Goal: Information Seeking & Learning: Find specific fact

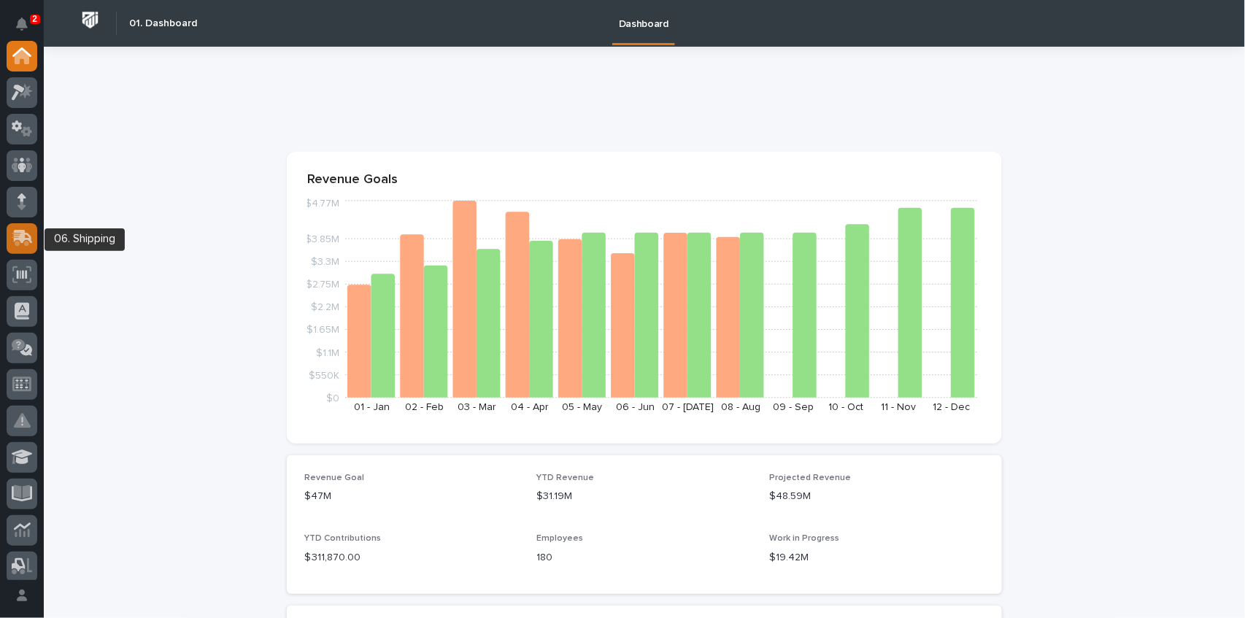
click at [23, 235] on icon at bounding box center [23, 237] width 19 height 14
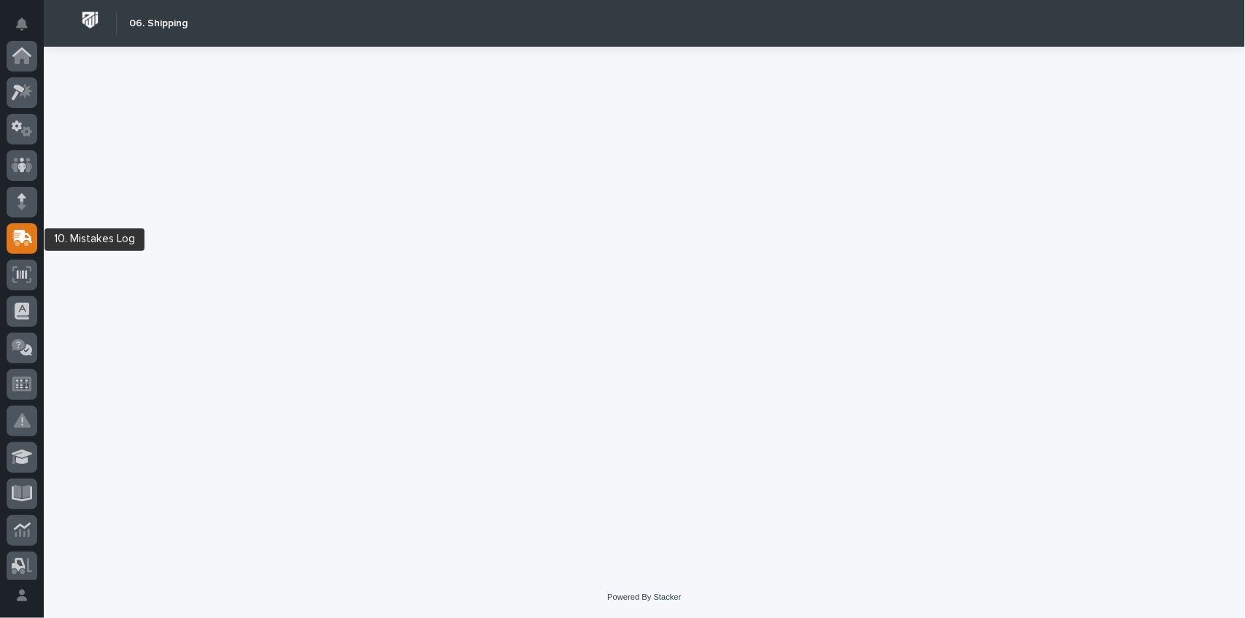
scroll to position [182, 0]
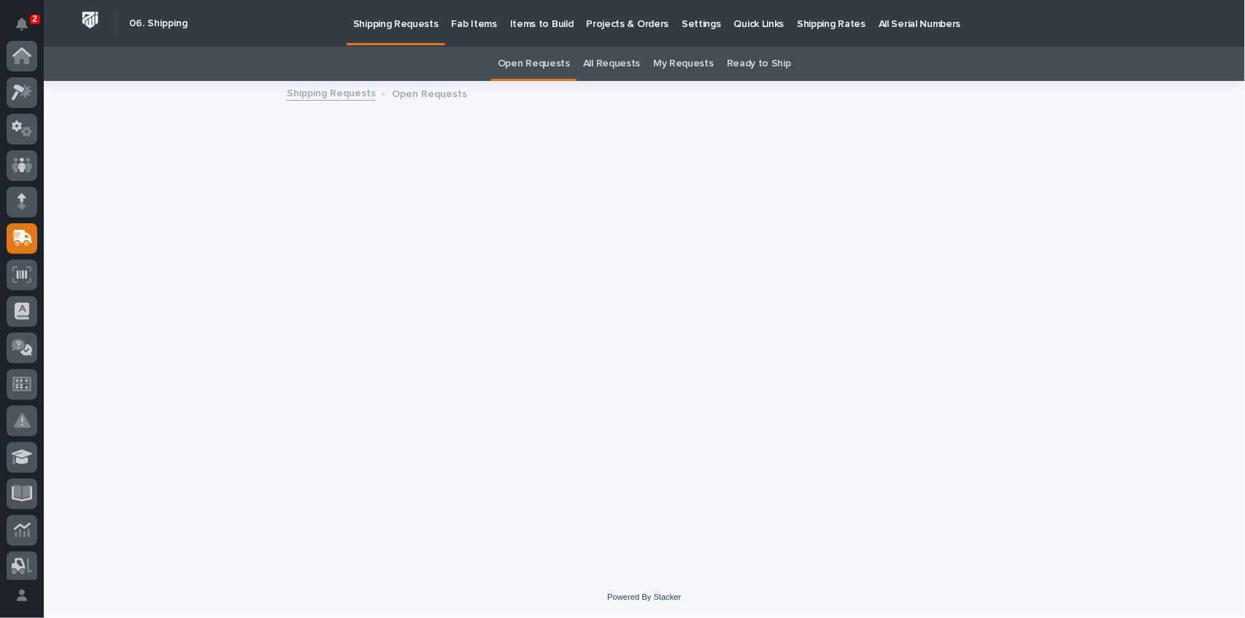
scroll to position [182, 0]
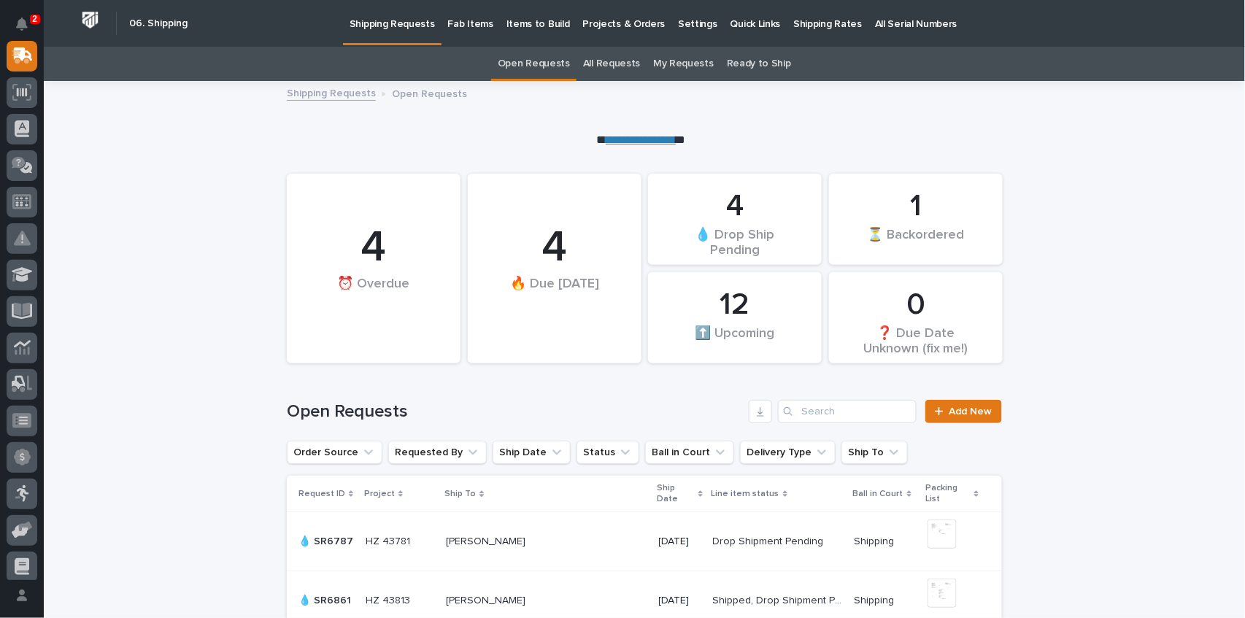
click at [469, 22] on p "Fab Items" at bounding box center [470, 15] width 45 height 31
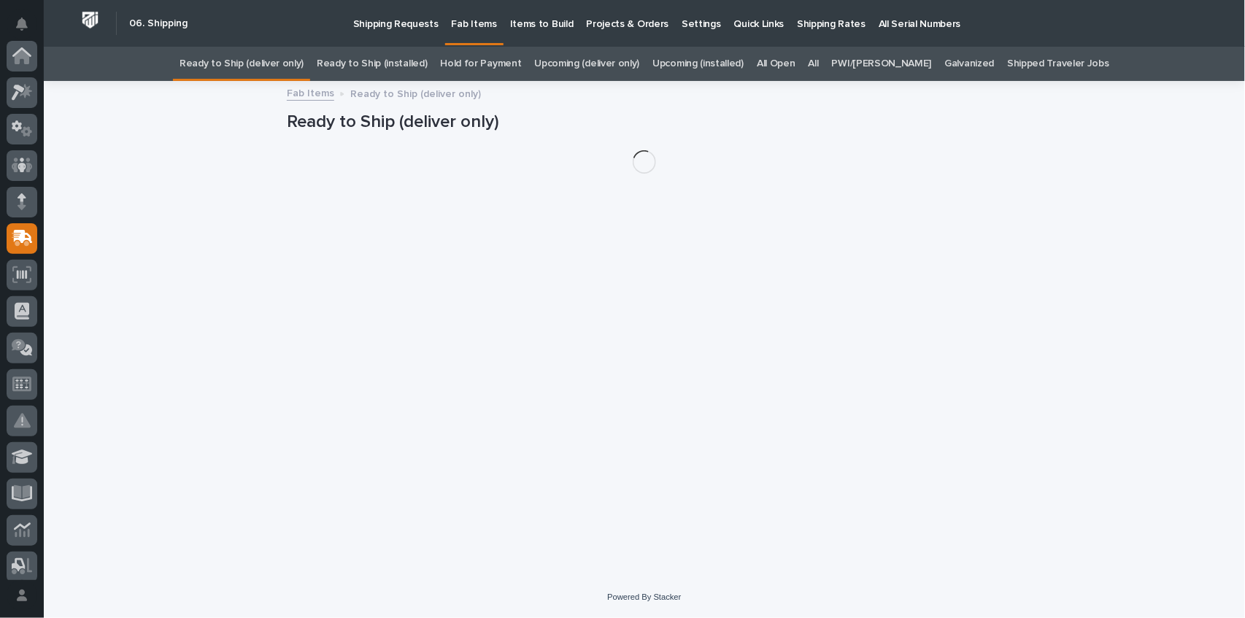
scroll to position [182, 0]
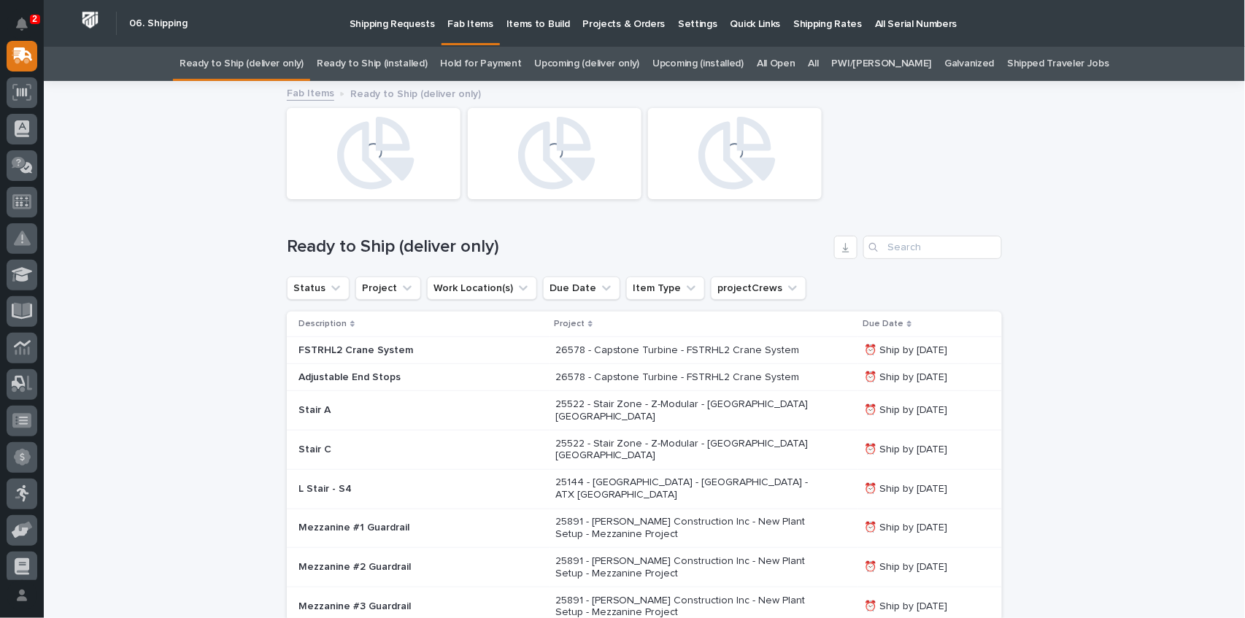
click at [819, 65] on link "All" at bounding box center [814, 64] width 10 height 34
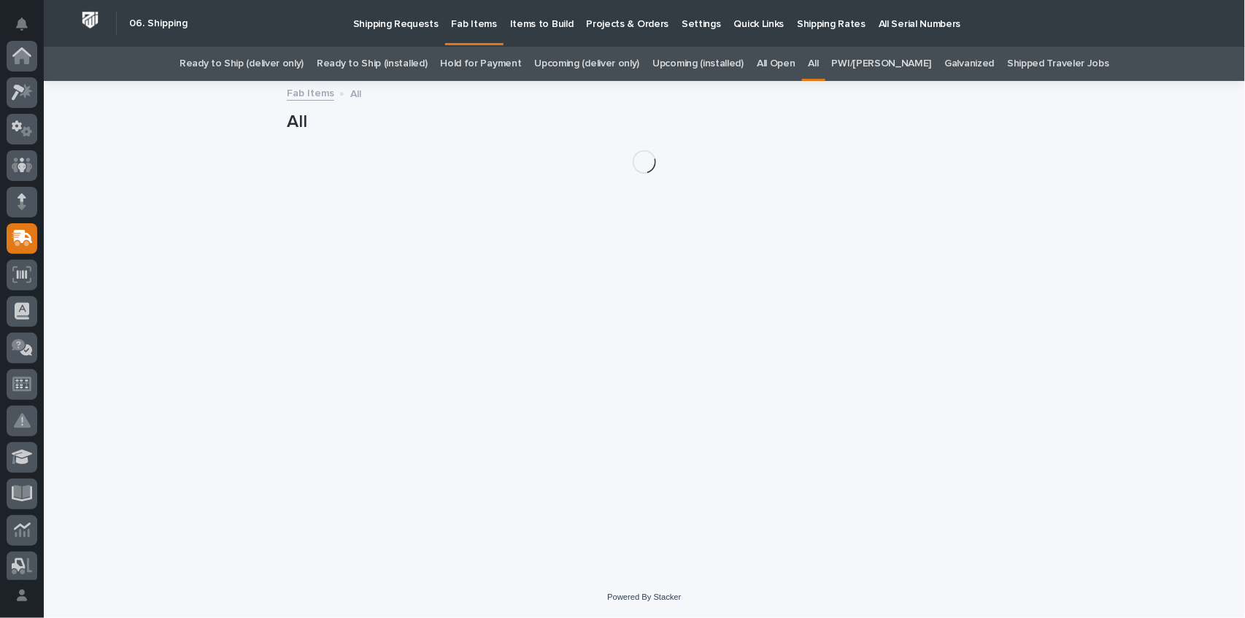
scroll to position [182, 0]
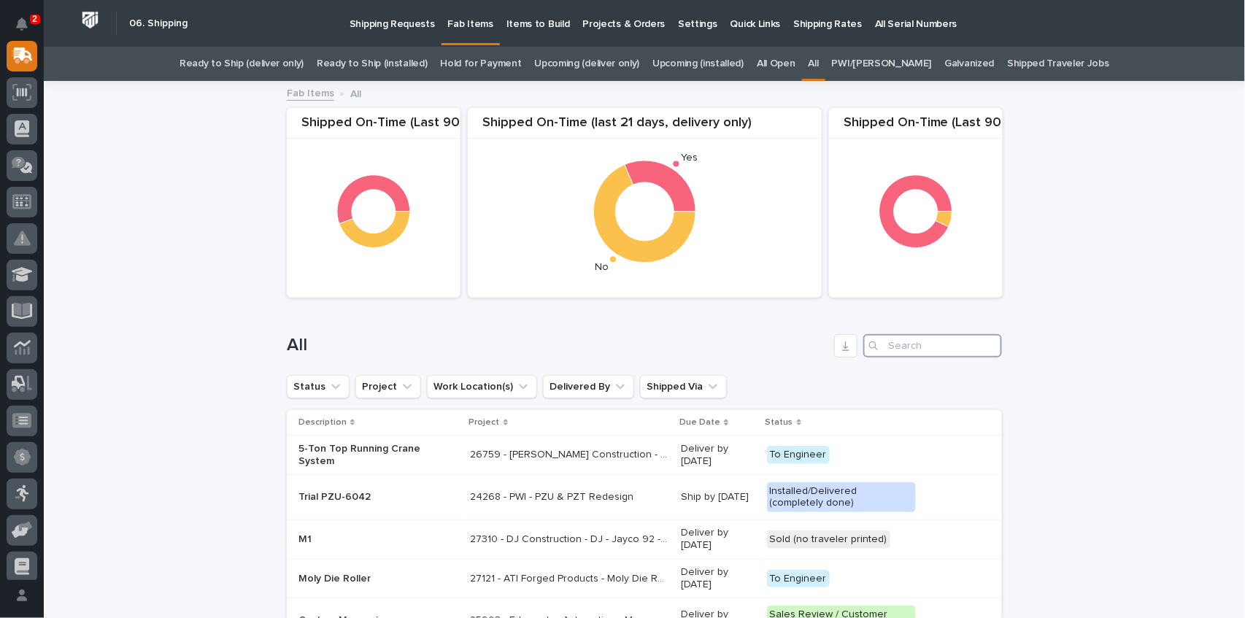
click at [900, 355] on input "Search" at bounding box center [932, 345] width 139 height 23
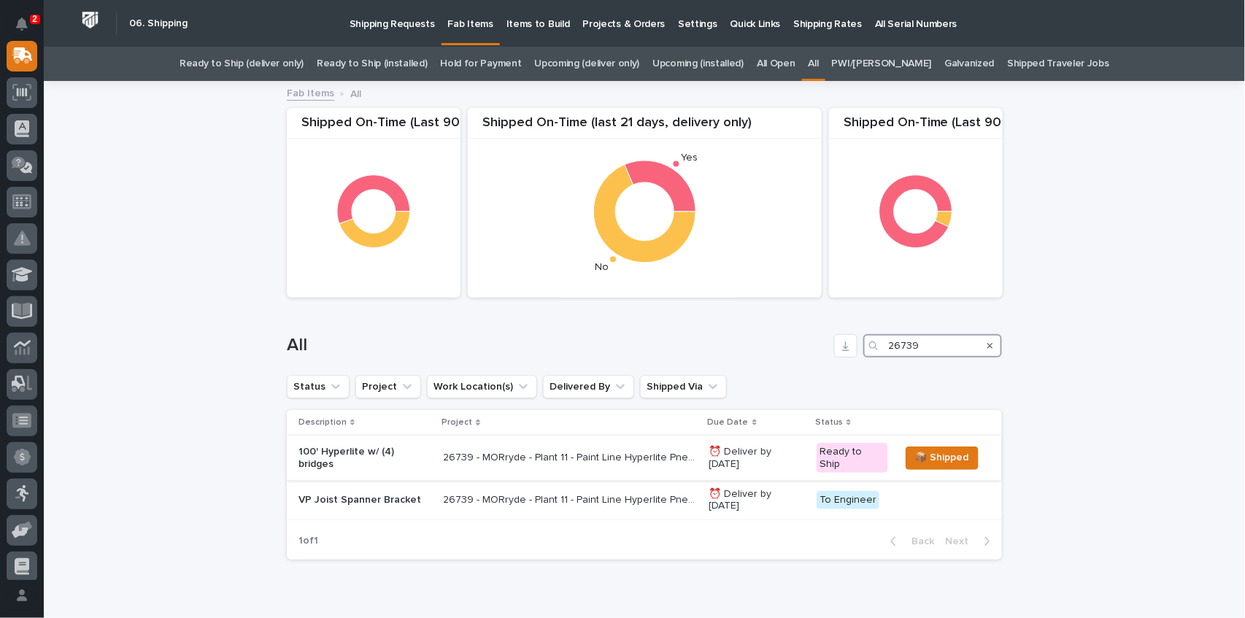
type input "26739"
click at [531, 451] on p "26739 - MORryde - Plant 11 - Paint Line Hyperlite Pneumatic Crane" at bounding box center [571, 456] width 257 height 15
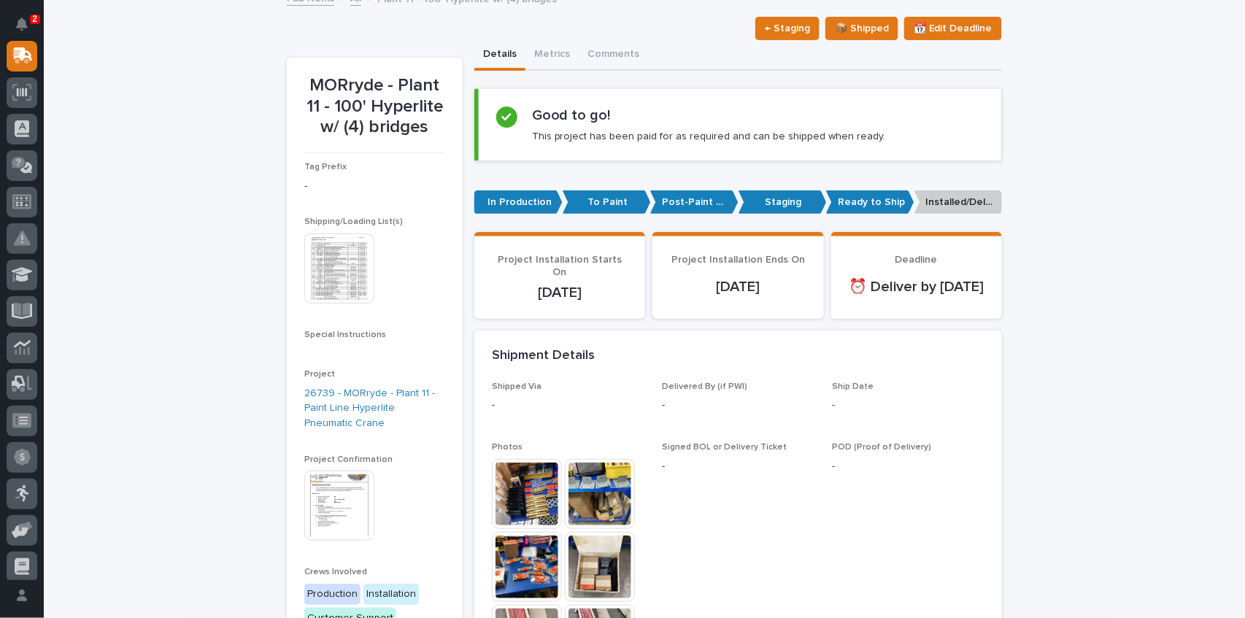
scroll to position [97, 0]
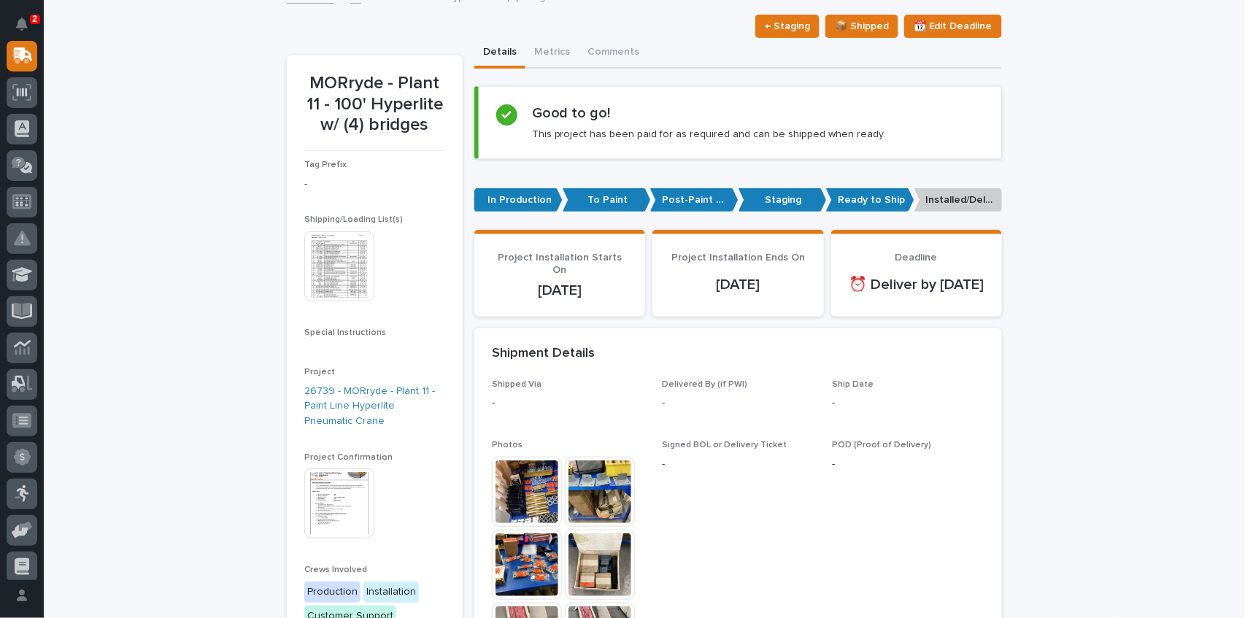
click at [525, 510] on img at bounding box center [527, 492] width 70 height 70
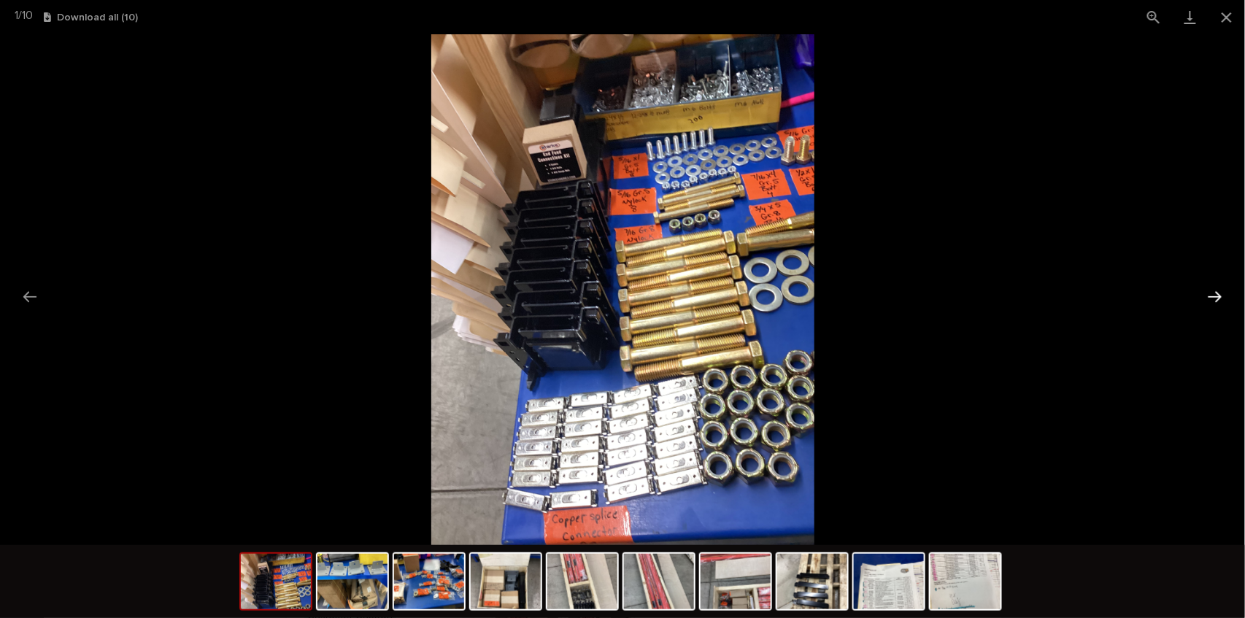
click at [1219, 295] on button "Next slide" at bounding box center [1215, 296] width 31 height 28
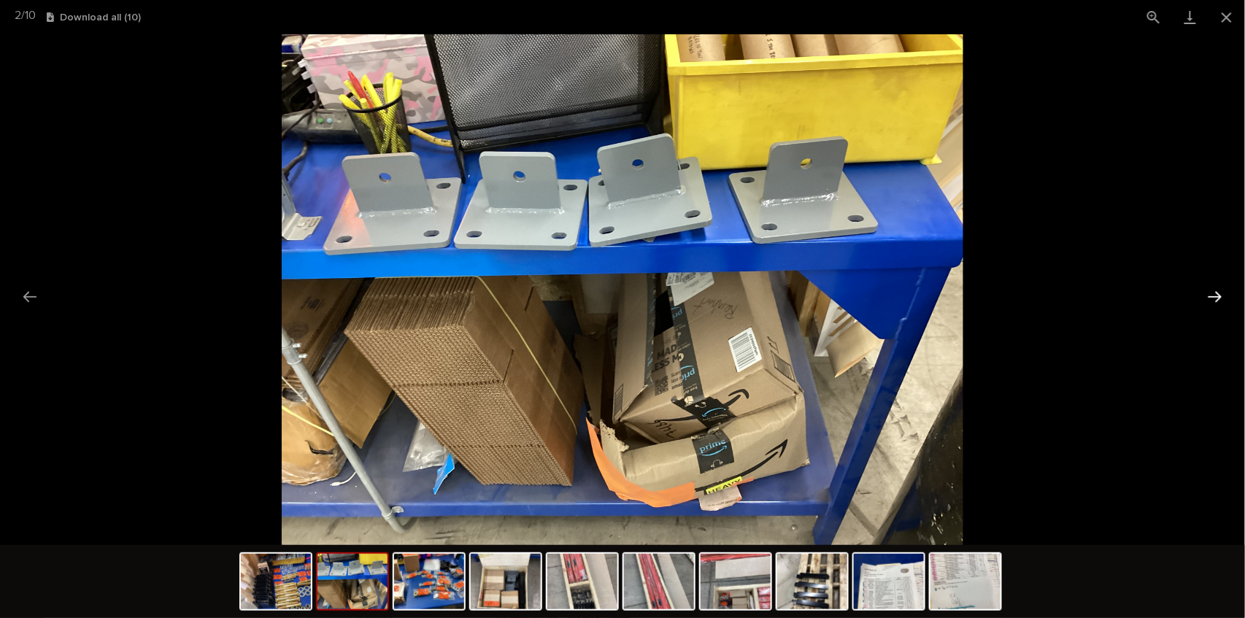
click at [1219, 295] on button "Next slide" at bounding box center [1215, 296] width 31 height 28
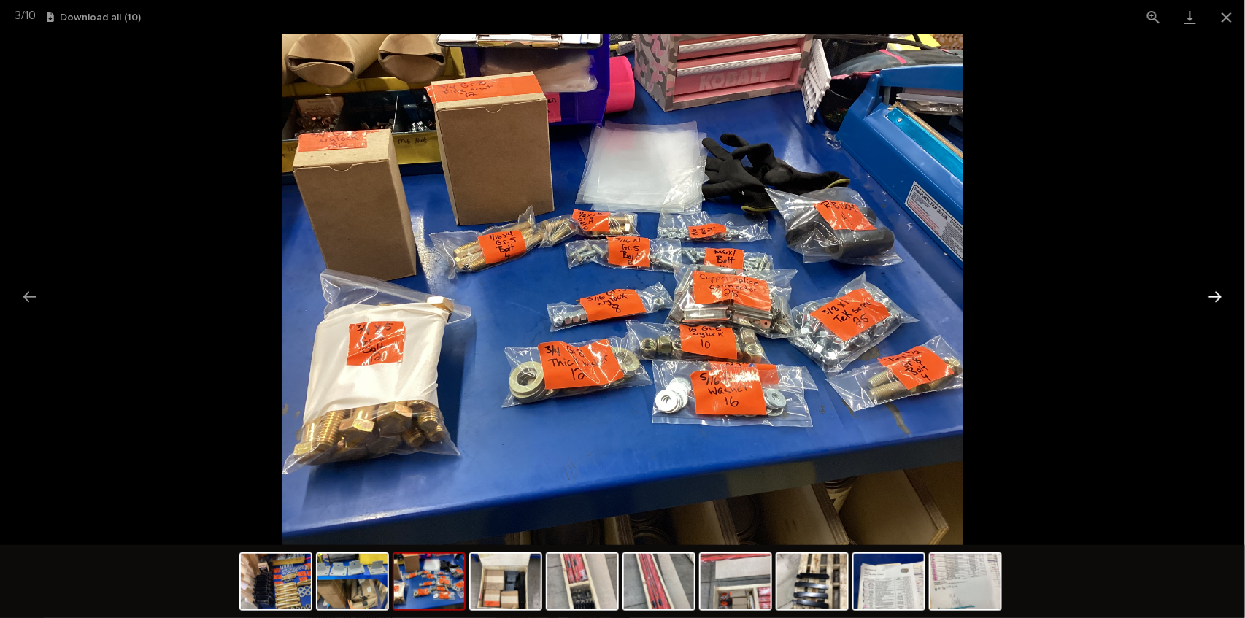
click at [1219, 295] on button "Next slide" at bounding box center [1215, 296] width 31 height 28
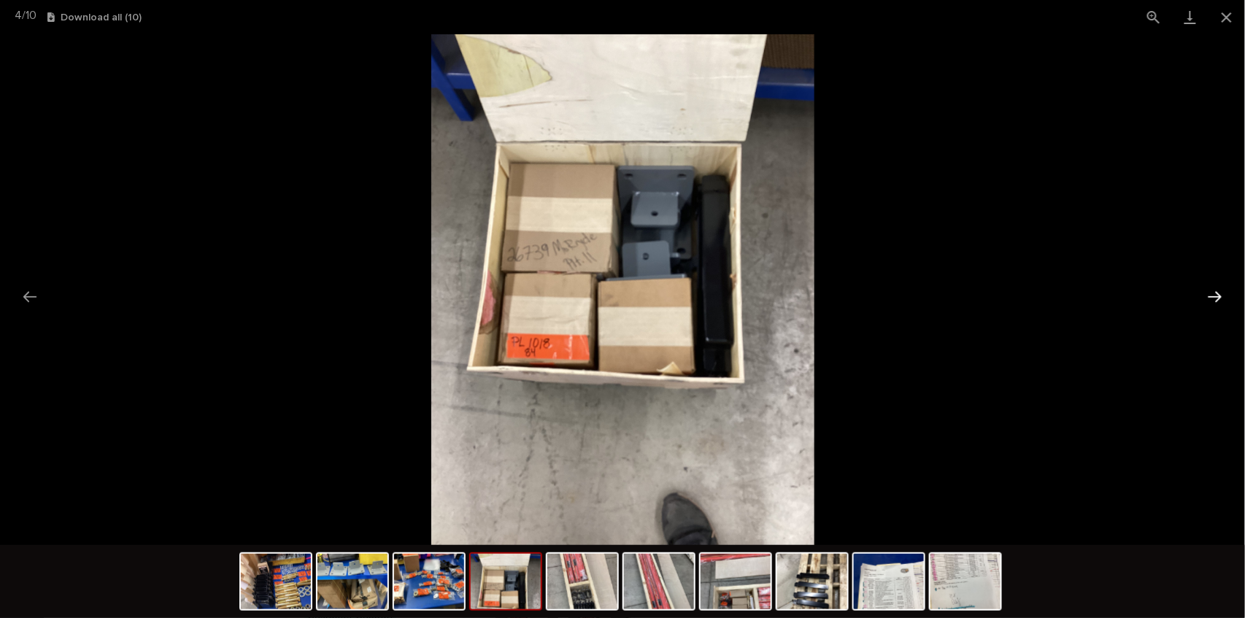
click at [1219, 295] on button "Next slide" at bounding box center [1215, 296] width 31 height 28
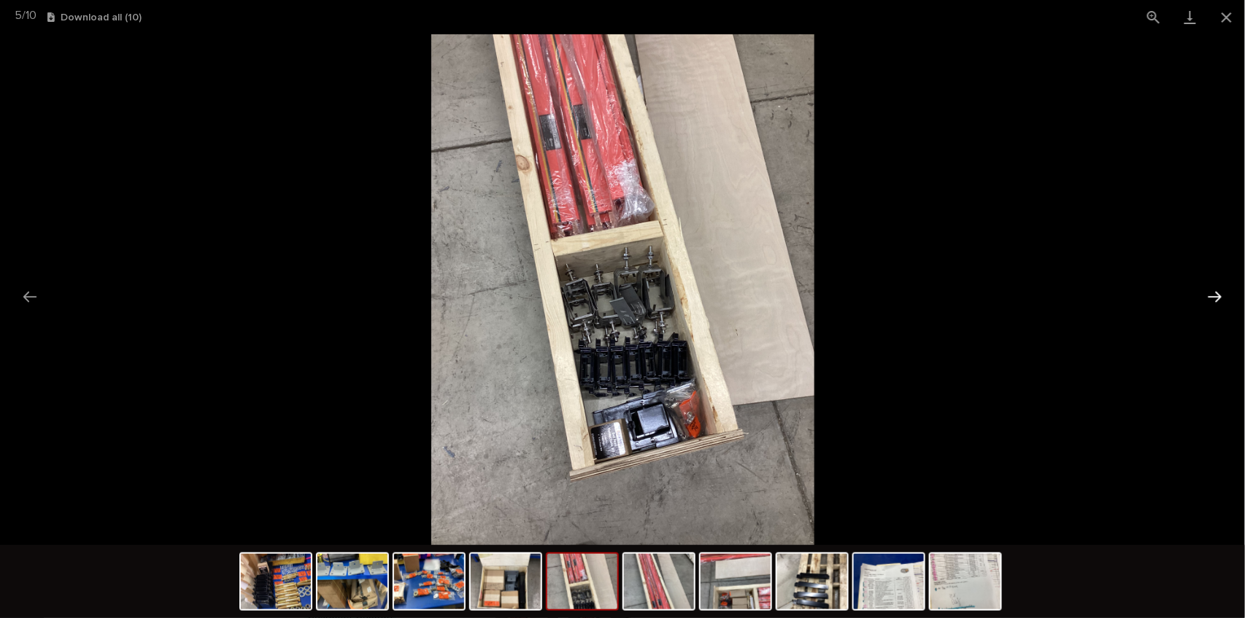
click at [1219, 295] on button "Next slide" at bounding box center [1215, 296] width 31 height 28
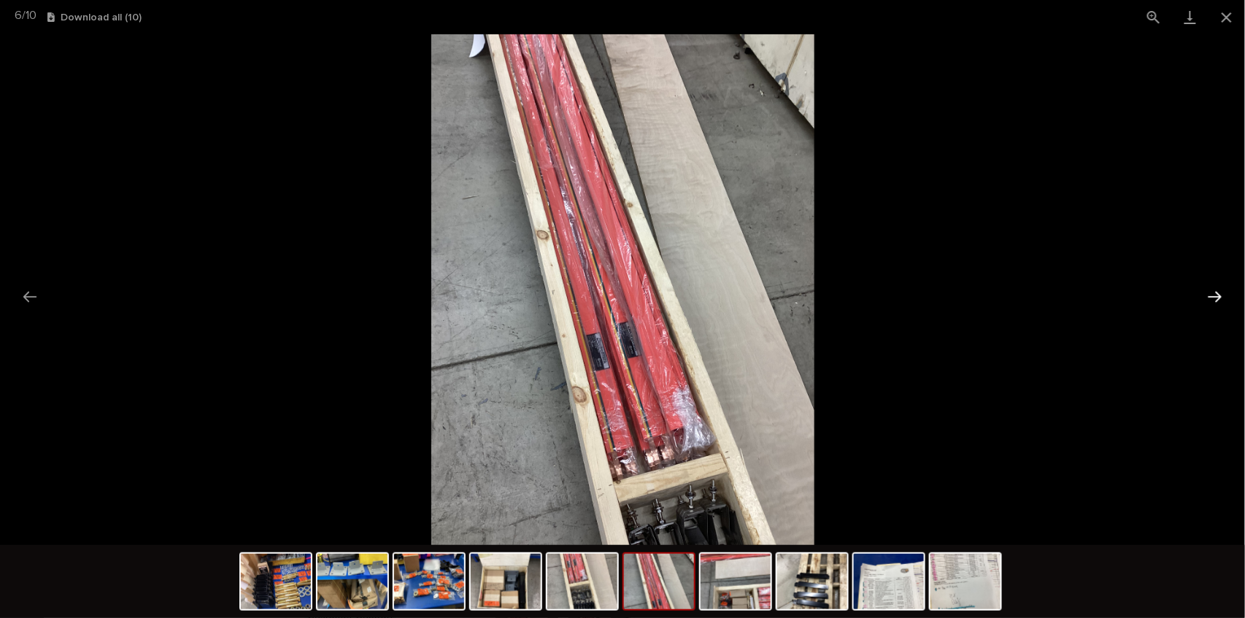
click at [1219, 295] on button "Next slide" at bounding box center [1215, 296] width 31 height 28
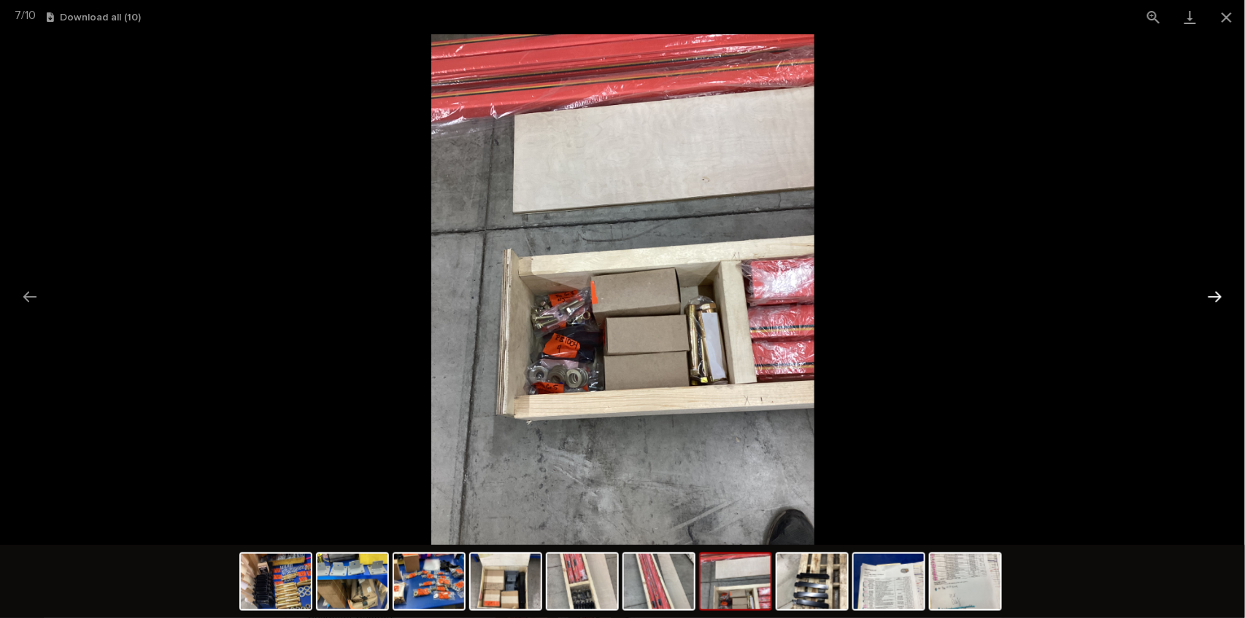
click at [1219, 295] on button "Next slide" at bounding box center [1215, 296] width 31 height 28
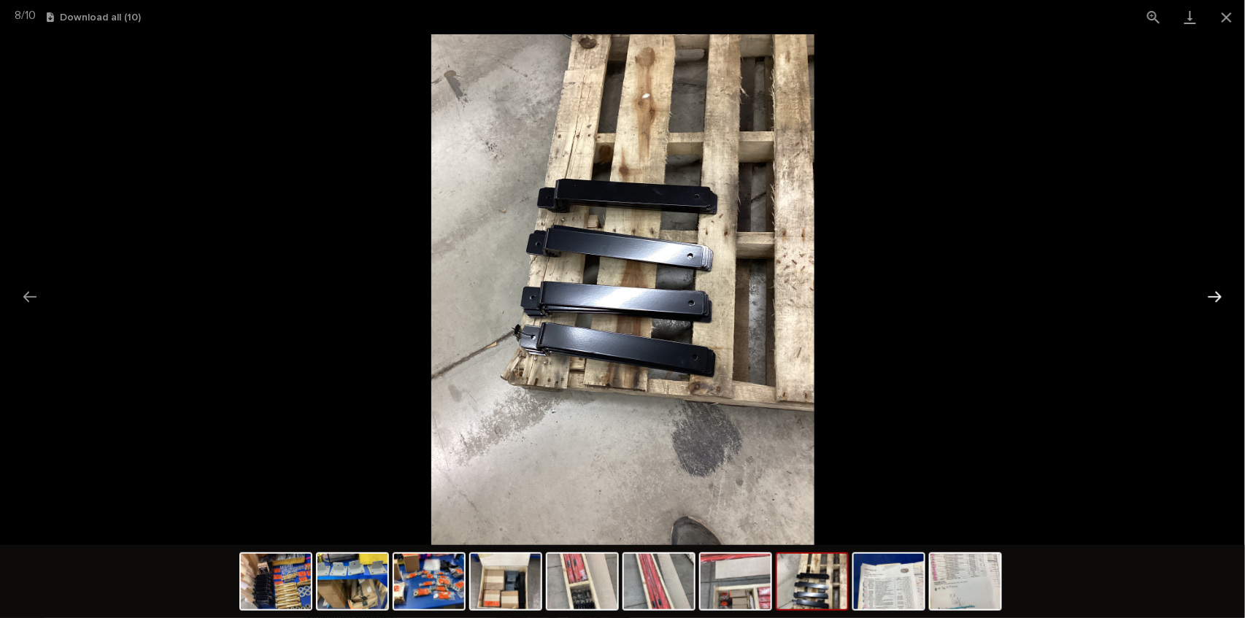
click at [1219, 295] on button "Next slide" at bounding box center [1215, 296] width 31 height 28
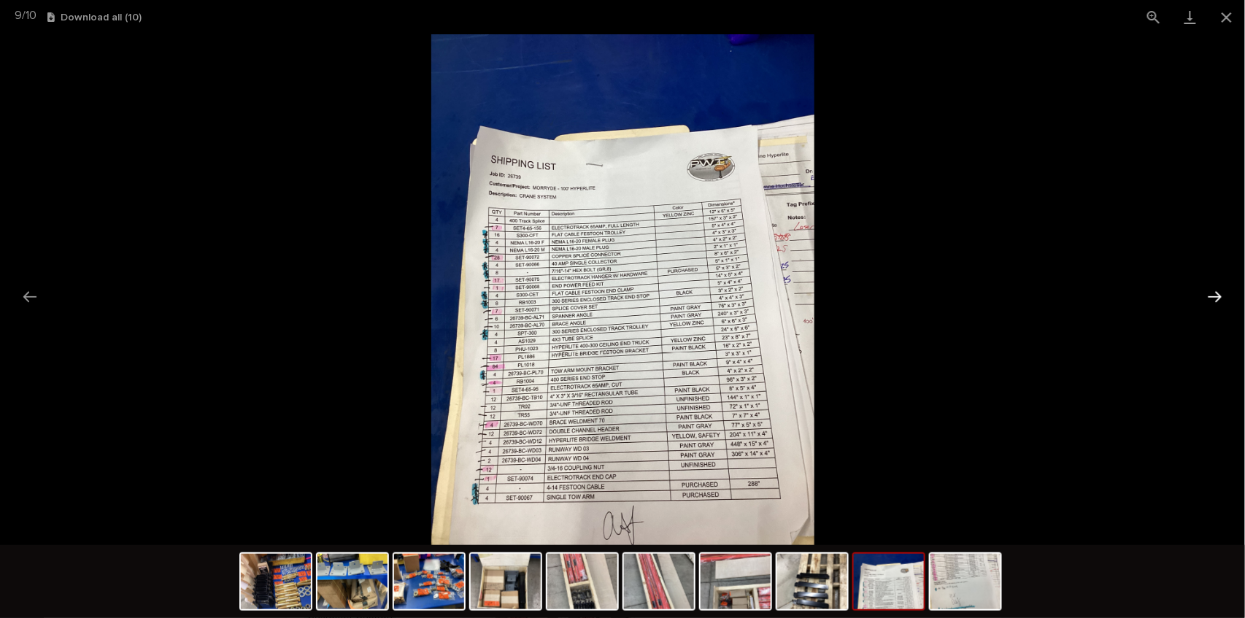
click at [1219, 295] on button "Next slide" at bounding box center [1215, 296] width 31 height 28
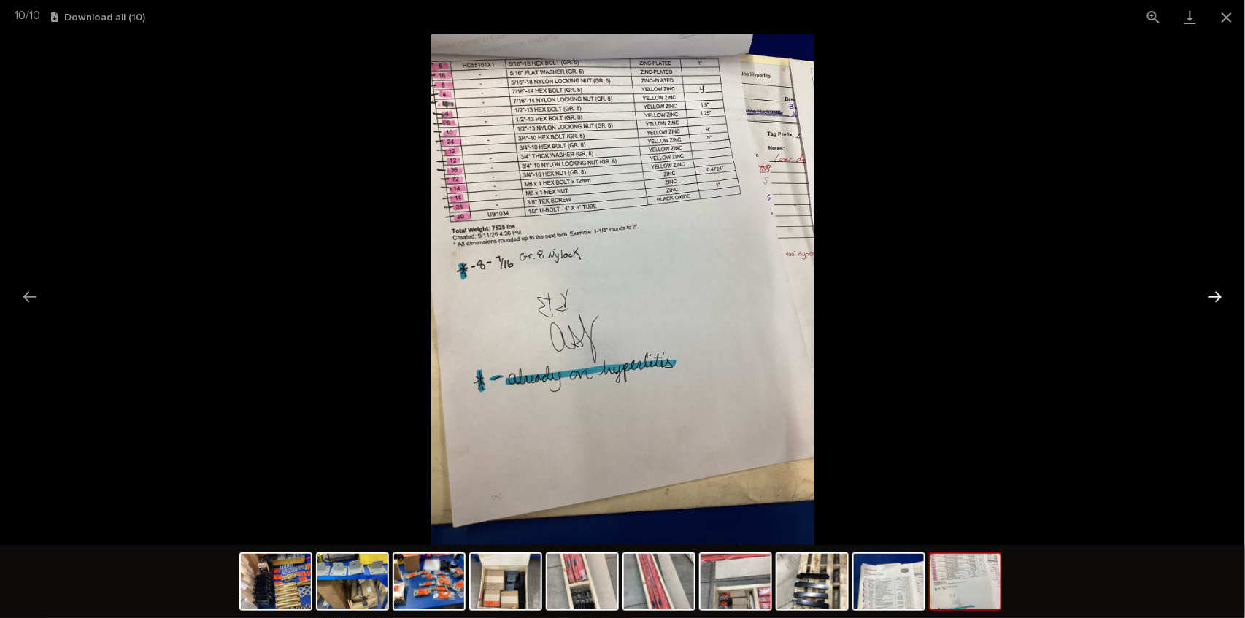
click at [1219, 295] on button "Next slide" at bounding box center [1215, 296] width 31 height 28
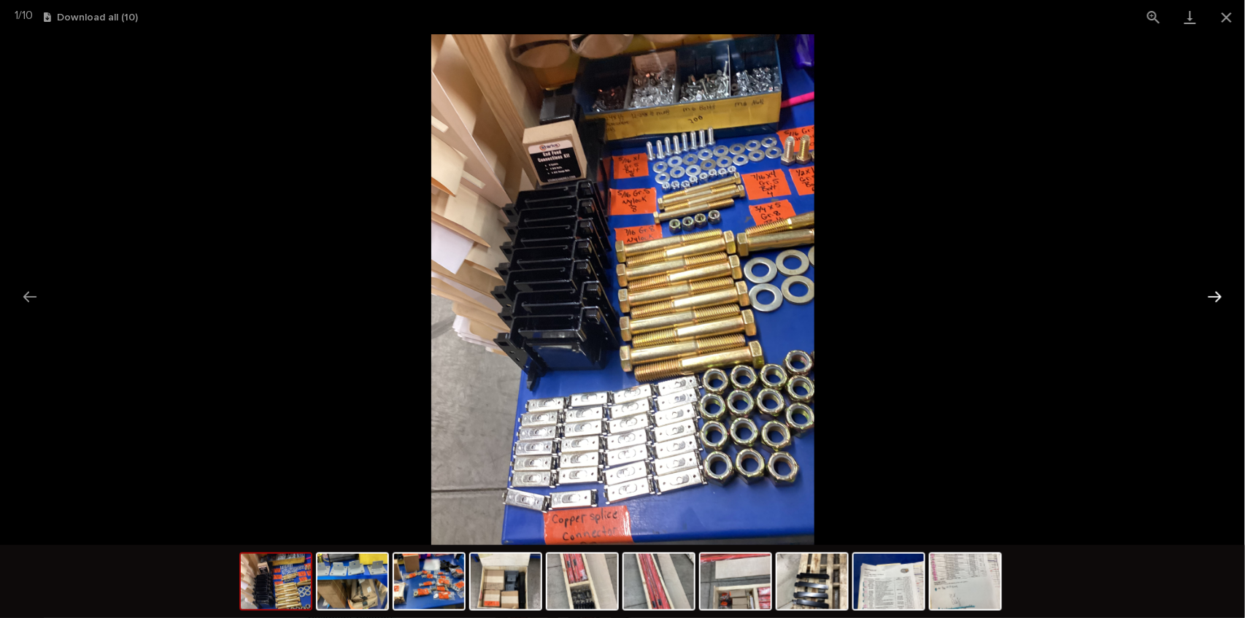
click at [1219, 295] on button "Next slide" at bounding box center [1215, 296] width 31 height 28
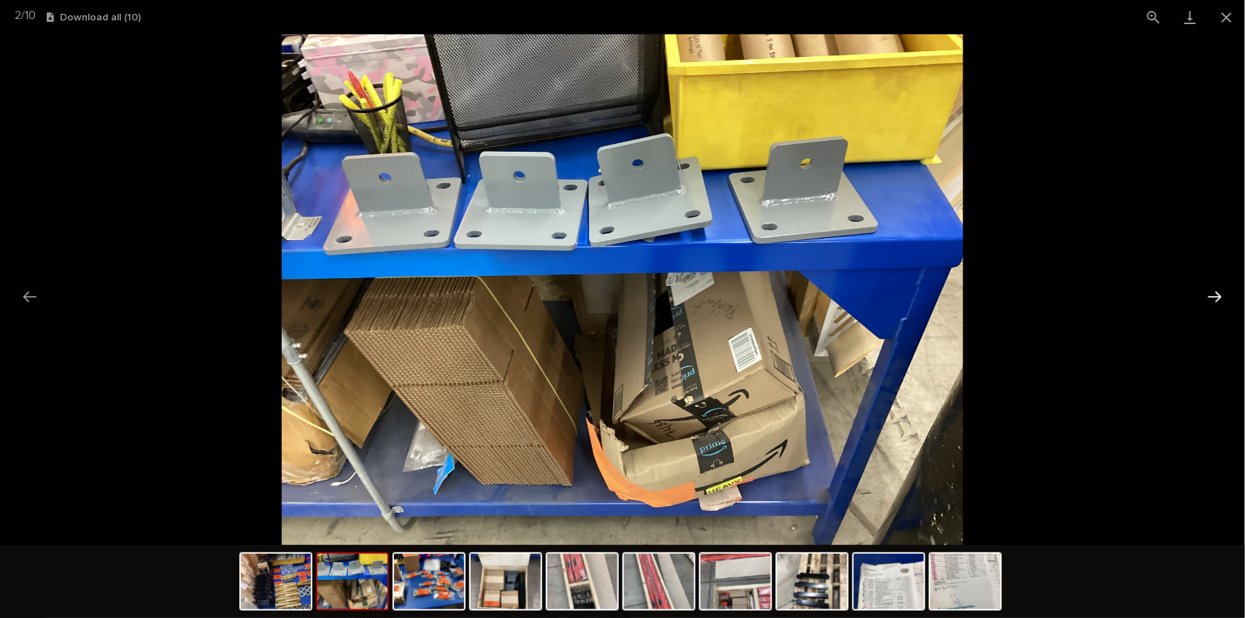
click at [1219, 295] on button "Next slide" at bounding box center [1215, 296] width 31 height 28
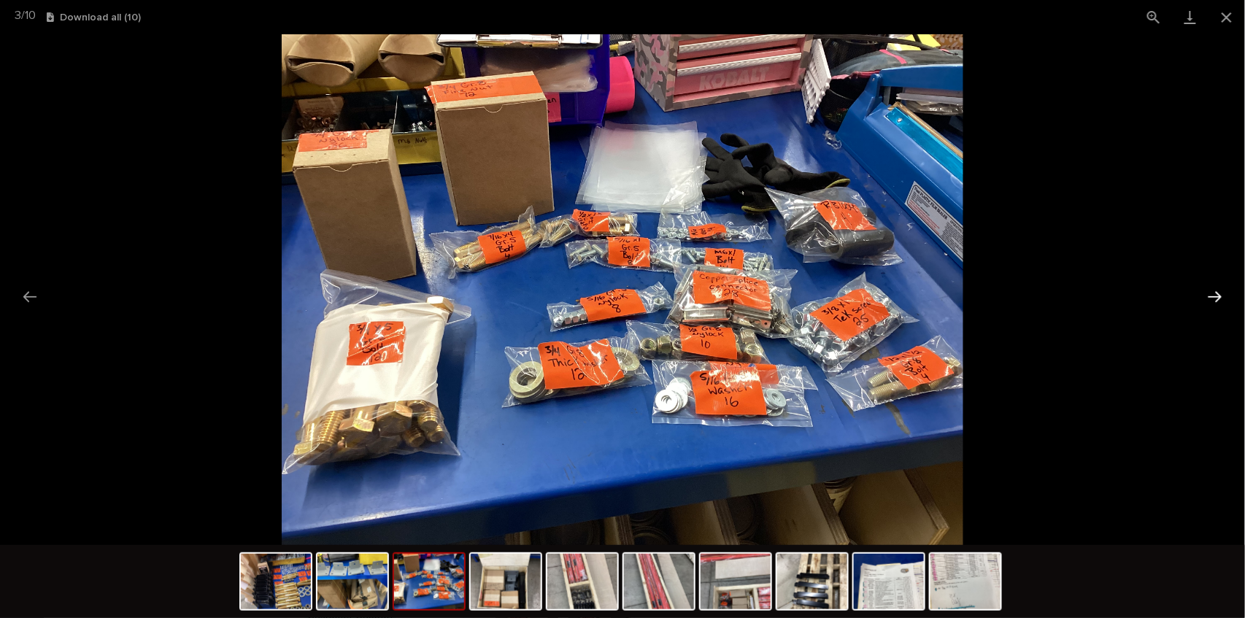
click at [1219, 295] on button "Next slide" at bounding box center [1215, 296] width 31 height 28
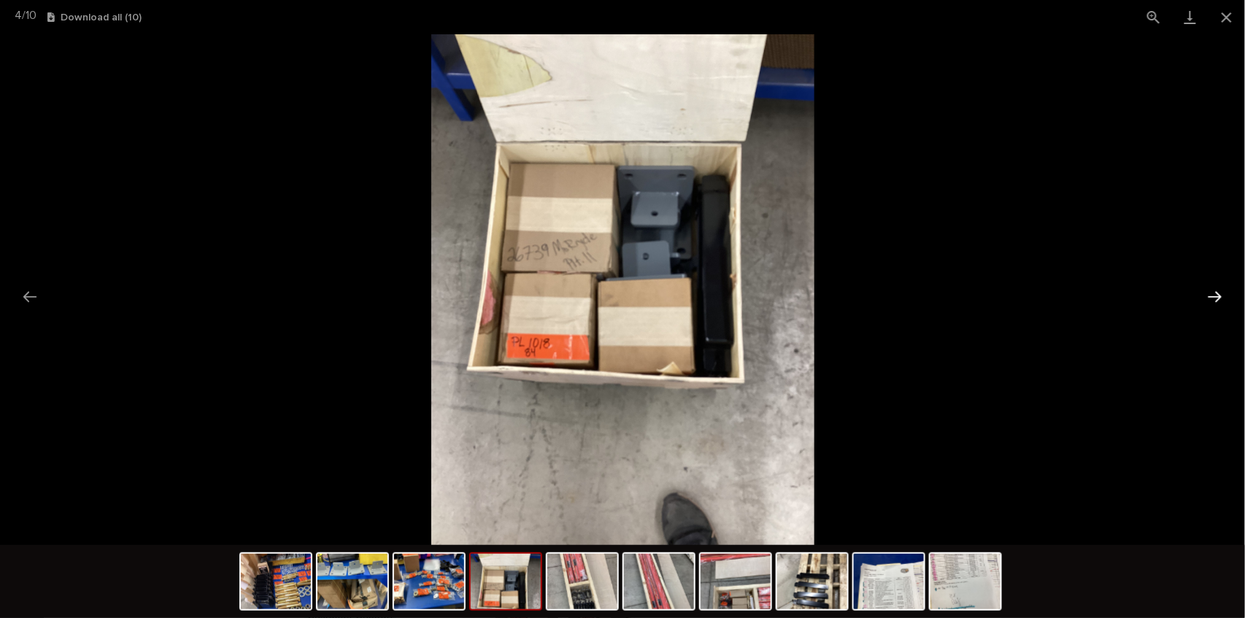
click at [1219, 295] on button "Next slide" at bounding box center [1215, 296] width 31 height 28
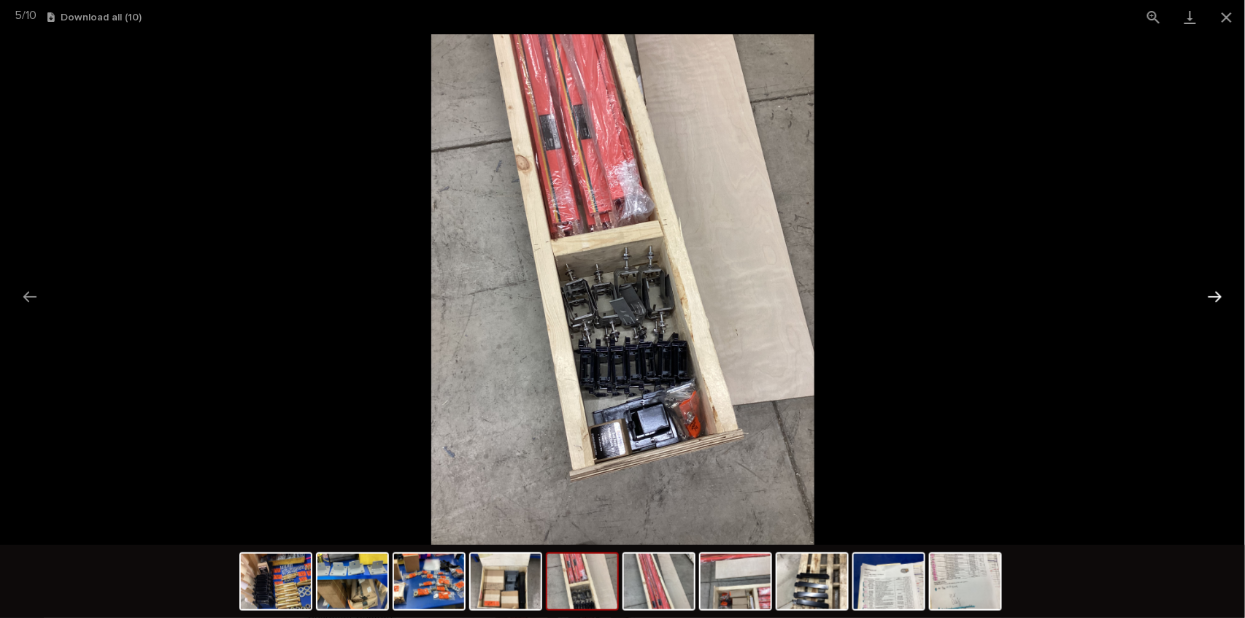
click at [1219, 295] on button "Next slide" at bounding box center [1215, 296] width 31 height 28
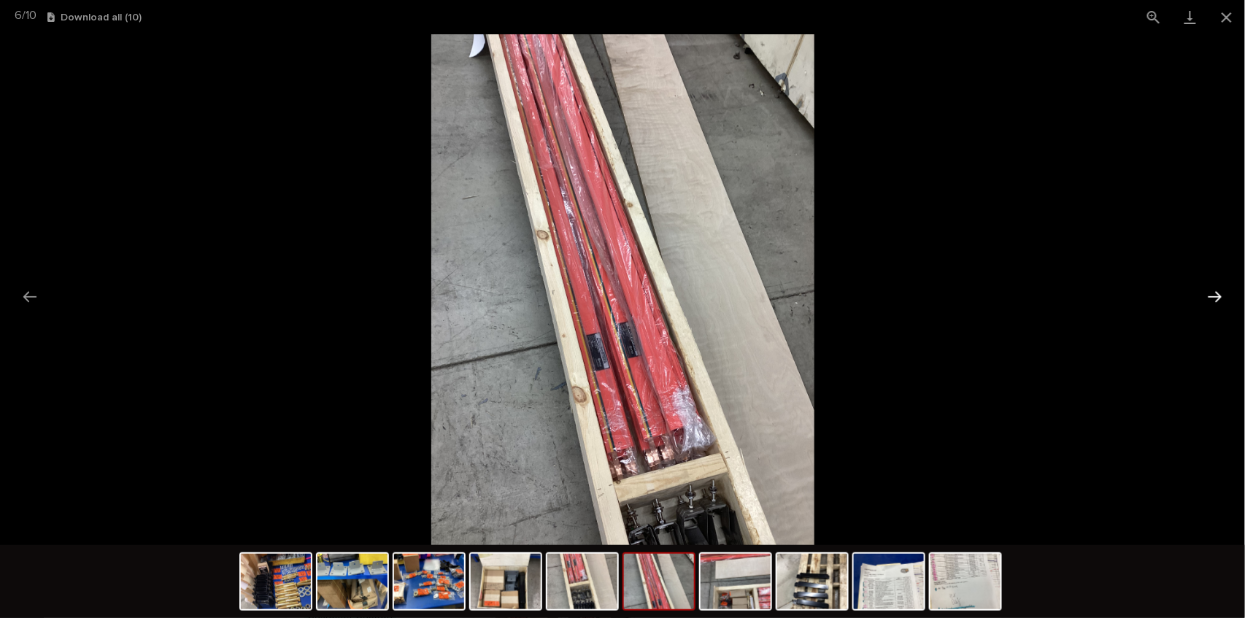
click at [1219, 295] on button "Next slide" at bounding box center [1215, 296] width 31 height 28
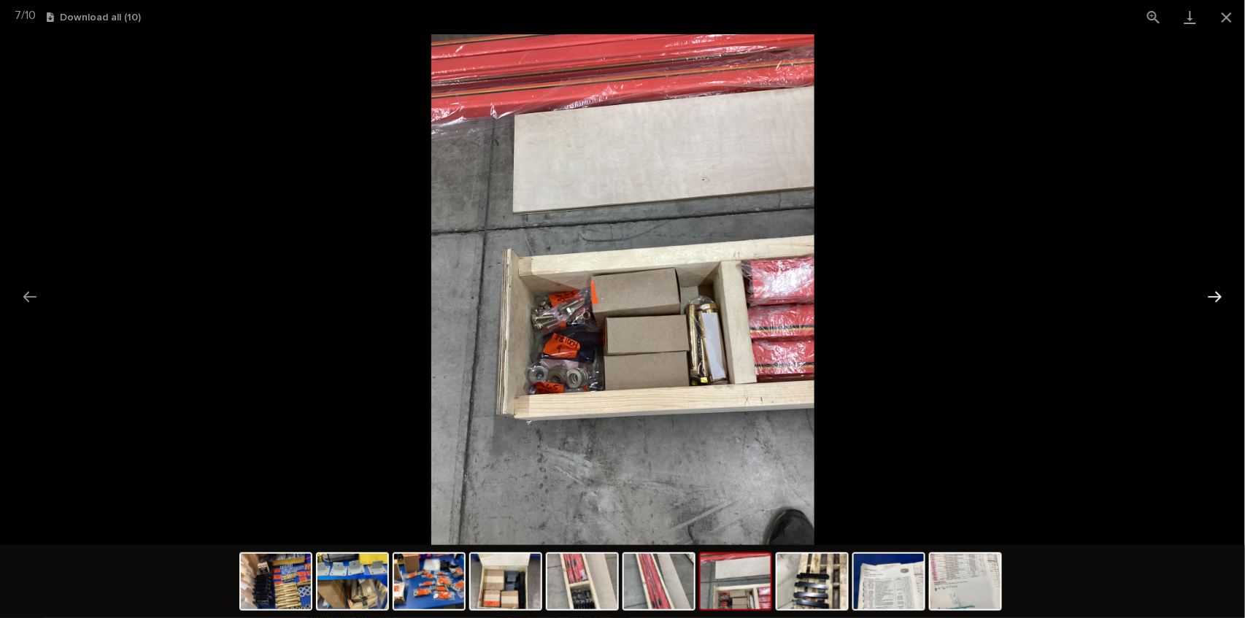
click at [1219, 295] on button "Next slide" at bounding box center [1215, 296] width 31 height 28
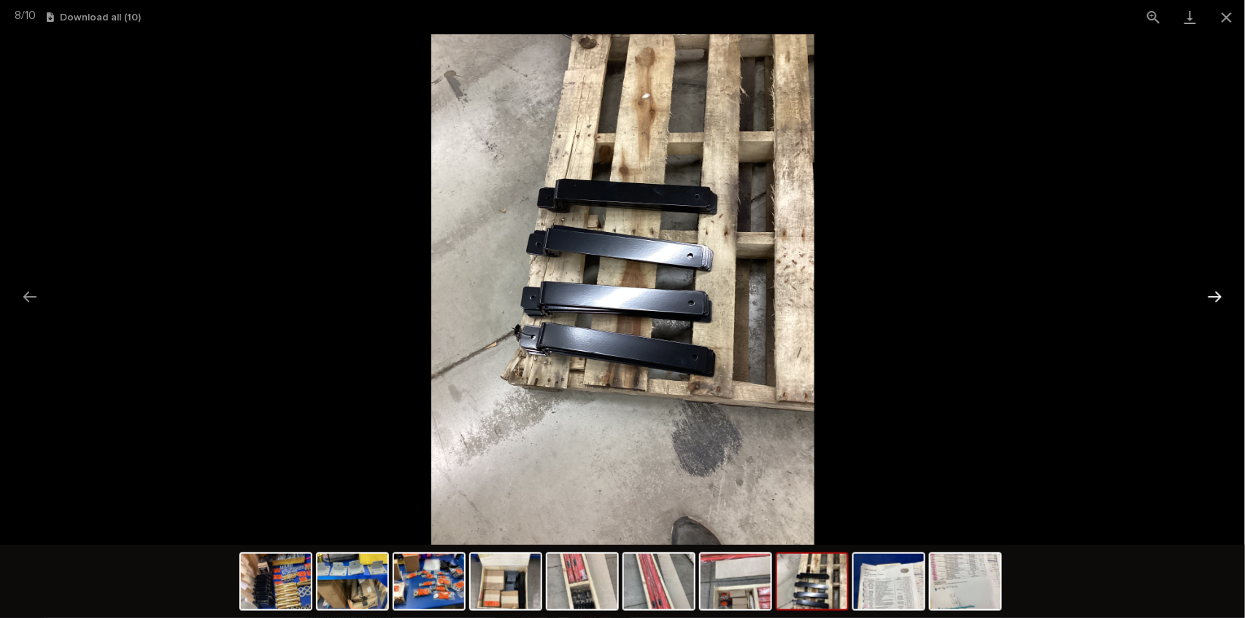
click at [1219, 295] on button "Next slide" at bounding box center [1215, 296] width 31 height 28
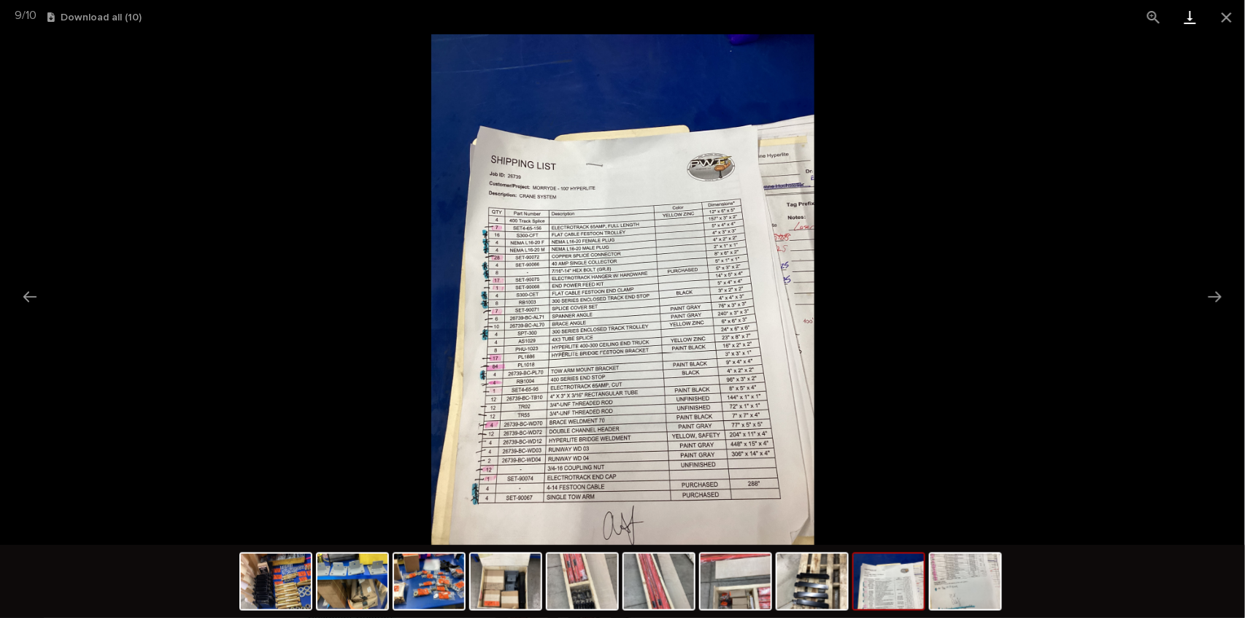
click at [1193, 20] on link "Download" at bounding box center [1190, 17] width 36 height 34
click at [911, 210] on picture at bounding box center [622, 289] width 1245 height 511
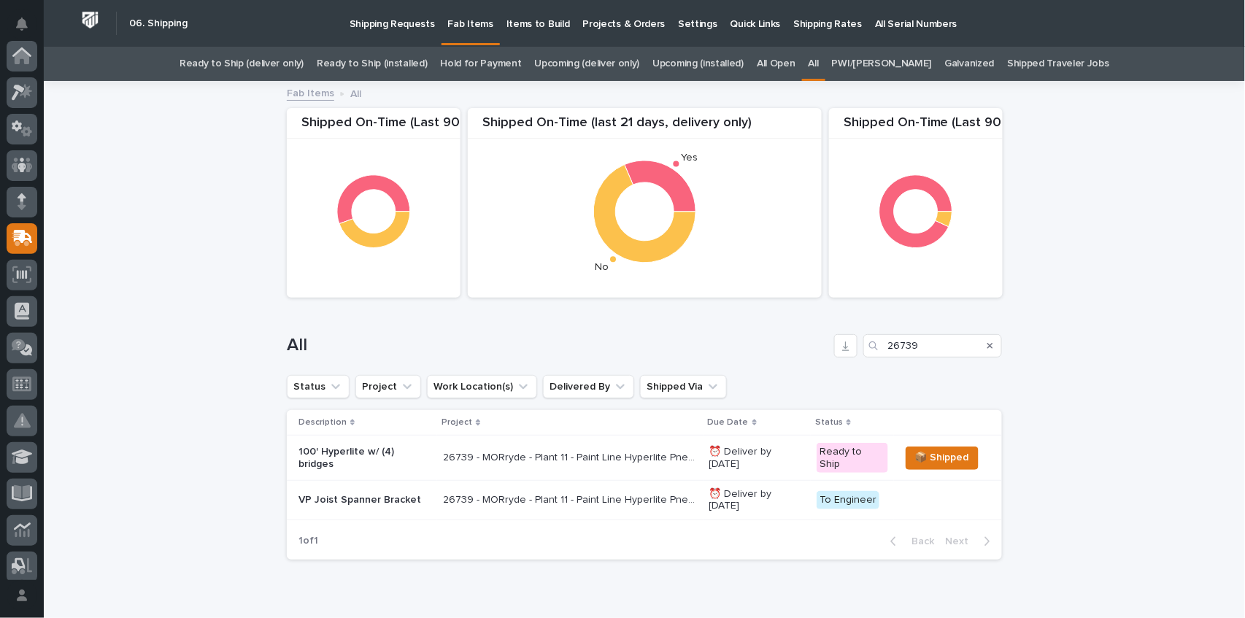
scroll to position [182, 0]
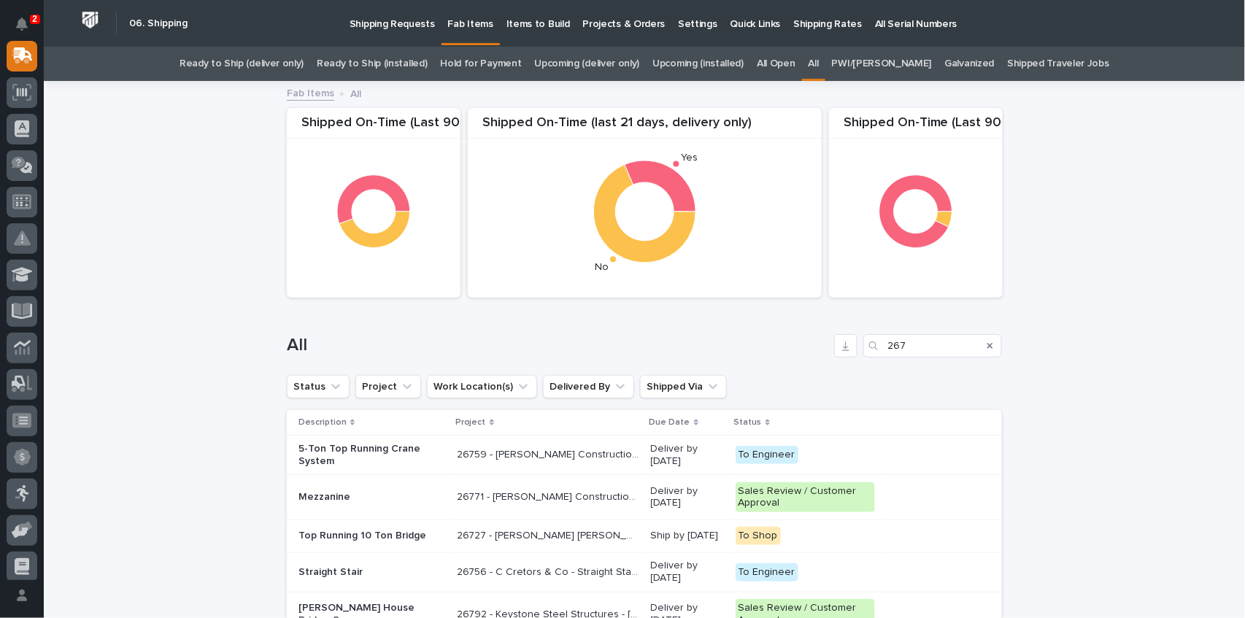
click at [34, 21] on p "2" at bounding box center [34, 19] width 5 height 10
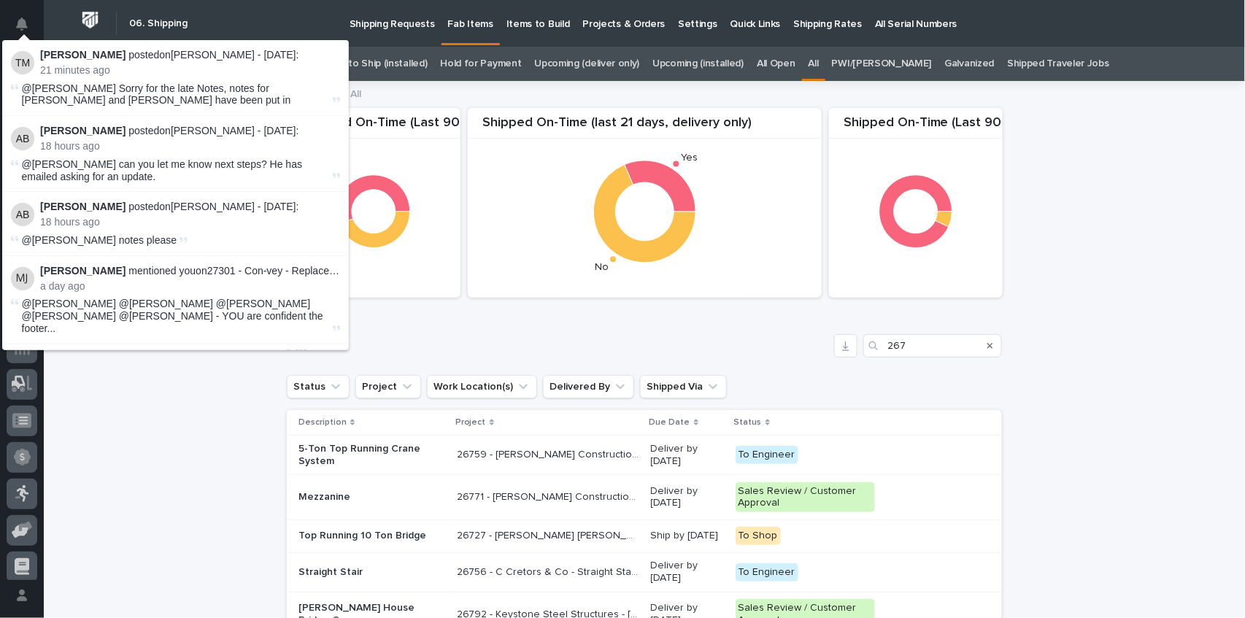
click at [238, 10] on div "Shipping Requests Fab Items Items to Build Projects & Orders Settings Quick Lin…" at bounding box center [702, 23] width 1014 height 47
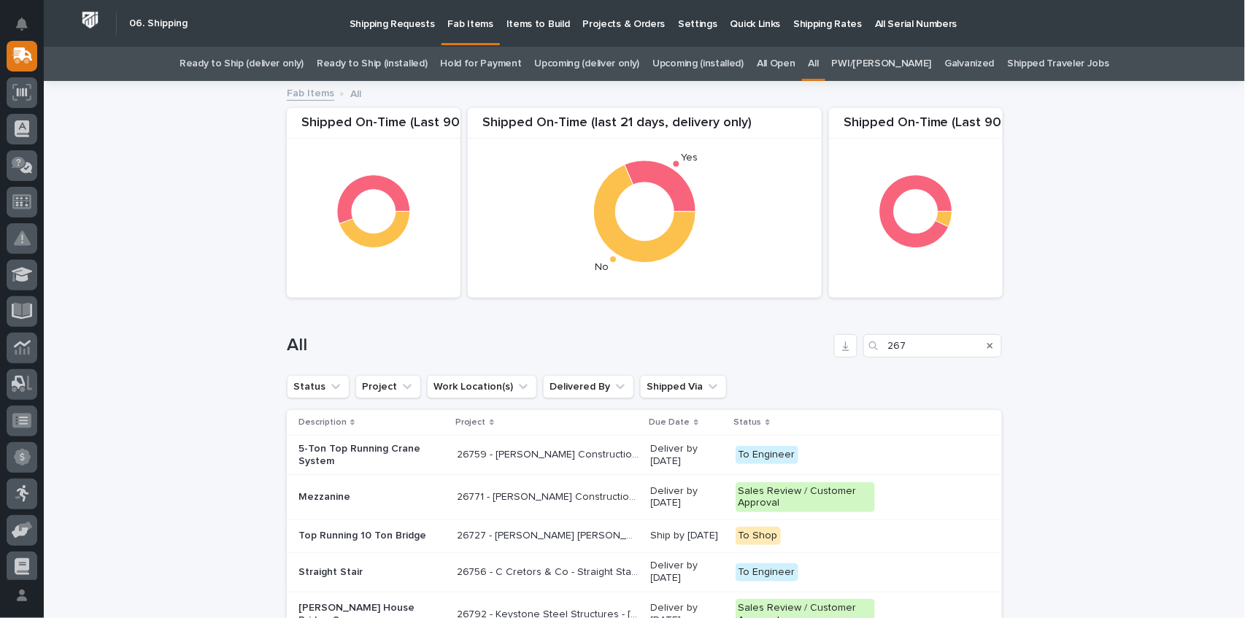
type input "26"
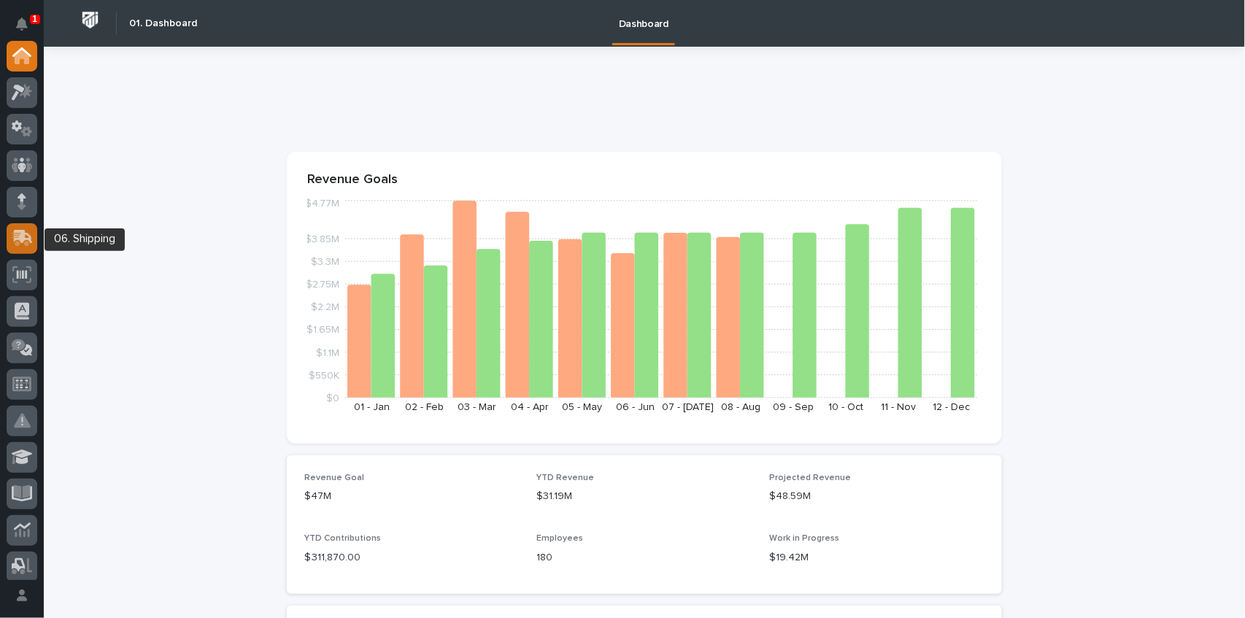
scroll to position [292, 0]
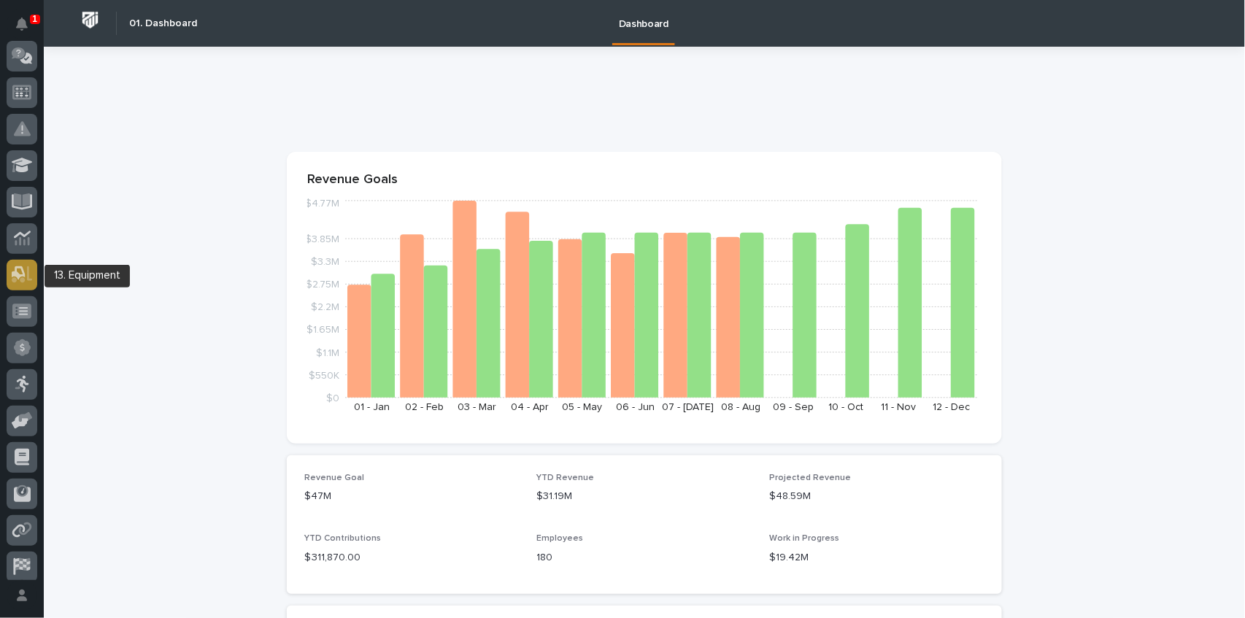
click at [15, 269] on icon at bounding box center [19, 273] width 14 height 14
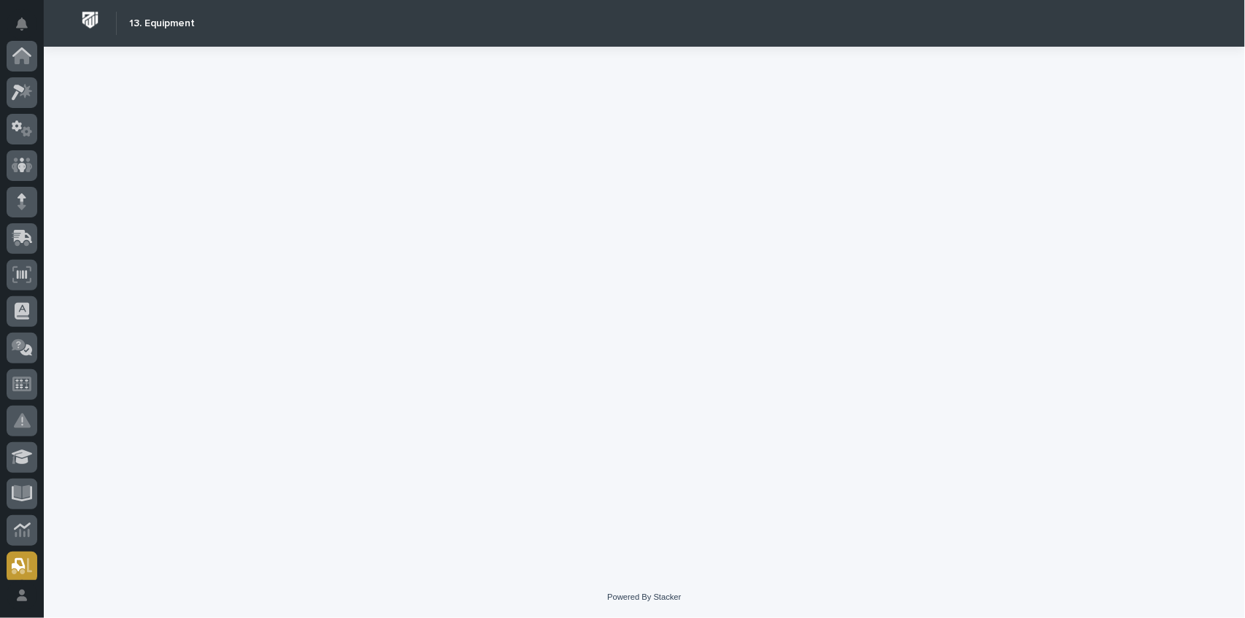
scroll to position [409, 0]
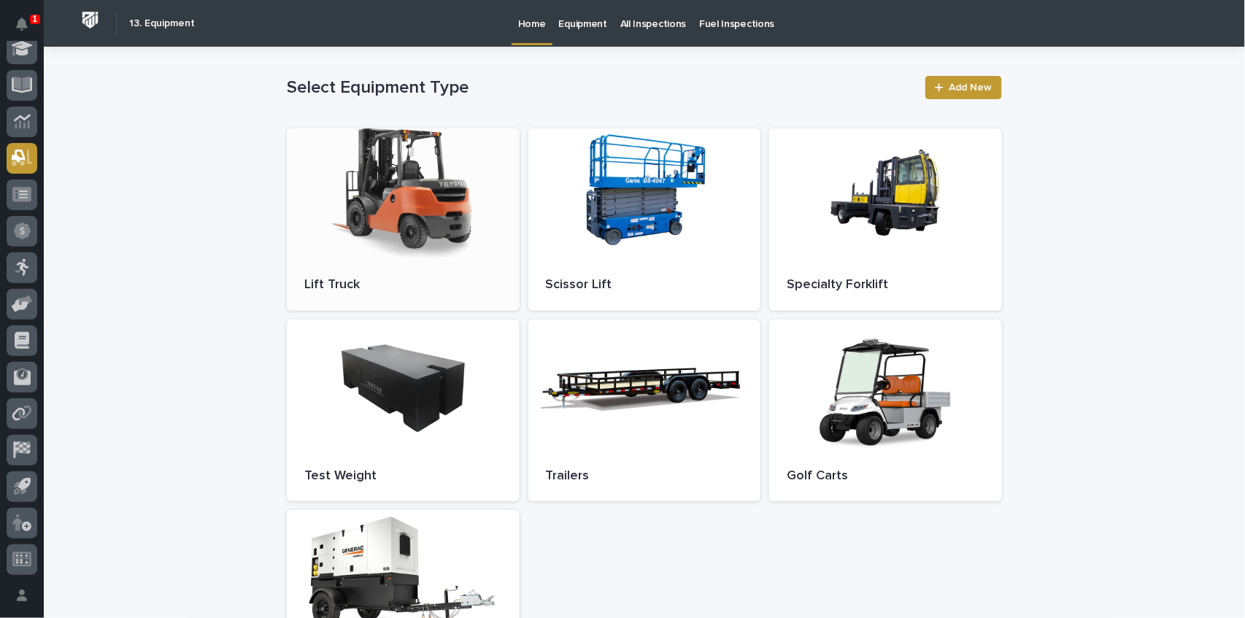
click at [394, 188] on div at bounding box center [403, 193] width 233 height 131
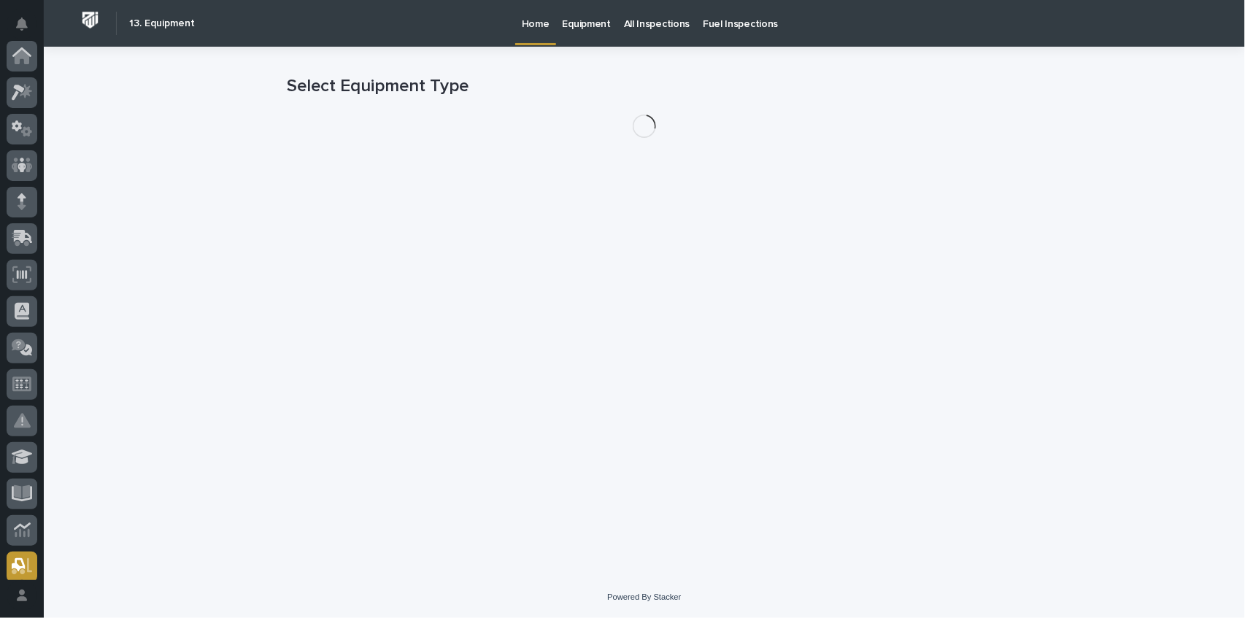
scroll to position [409, 0]
